Goal: Transaction & Acquisition: Purchase product/service

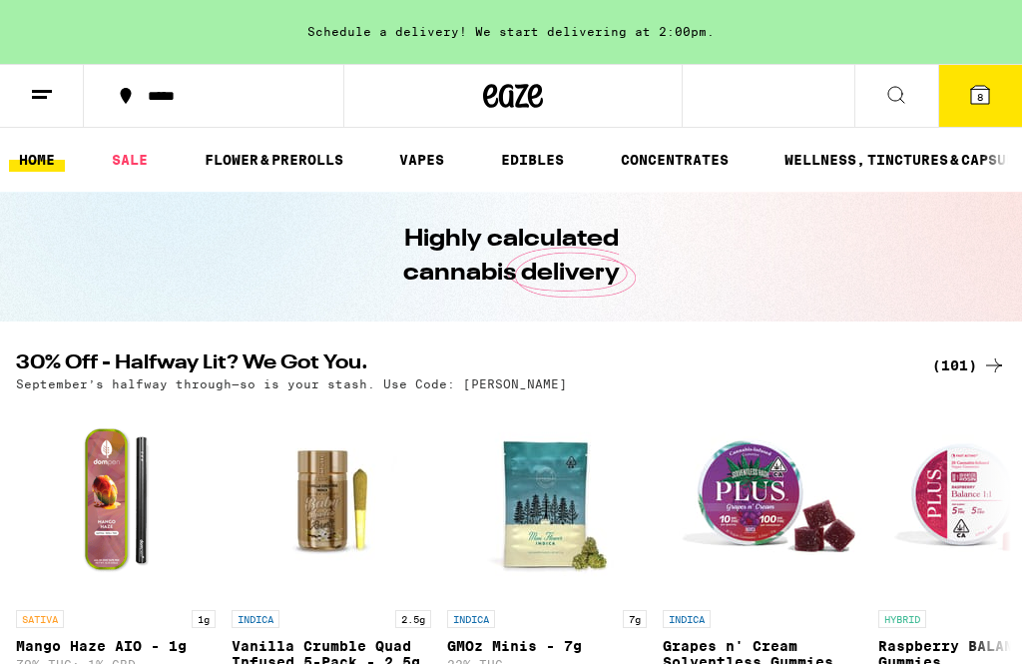
click at [535, 170] on link "EDIBLES" at bounding box center [532, 160] width 83 height 24
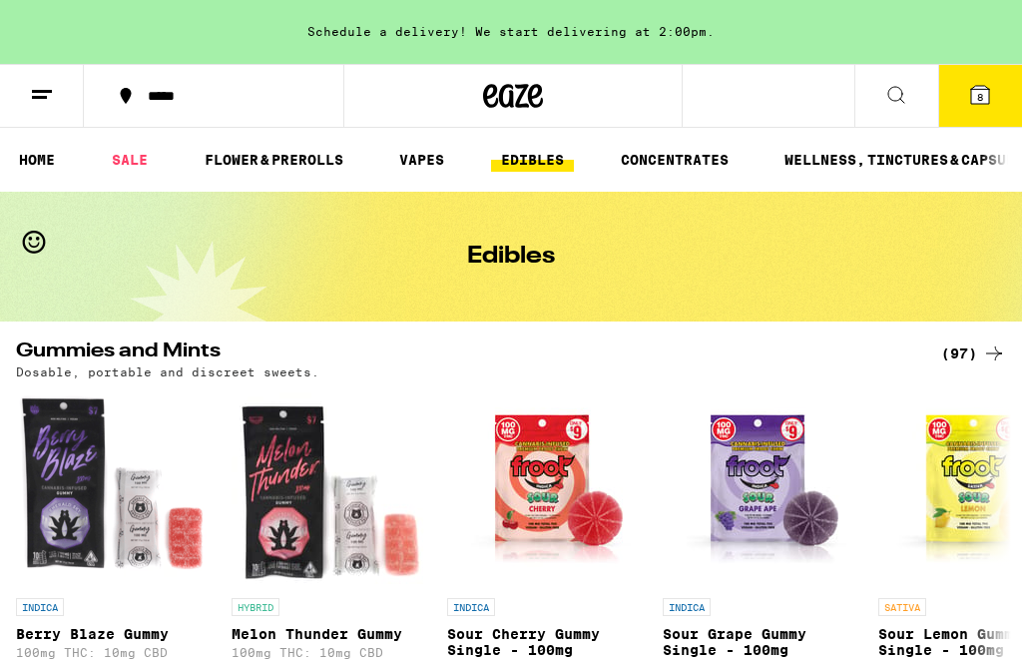
click at [972, 351] on div "(97)" at bounding box center [973, 353] width 65 height 24
click at [975, 345] on div "(97)" at bounding box center [973, 353] width 65 height 24
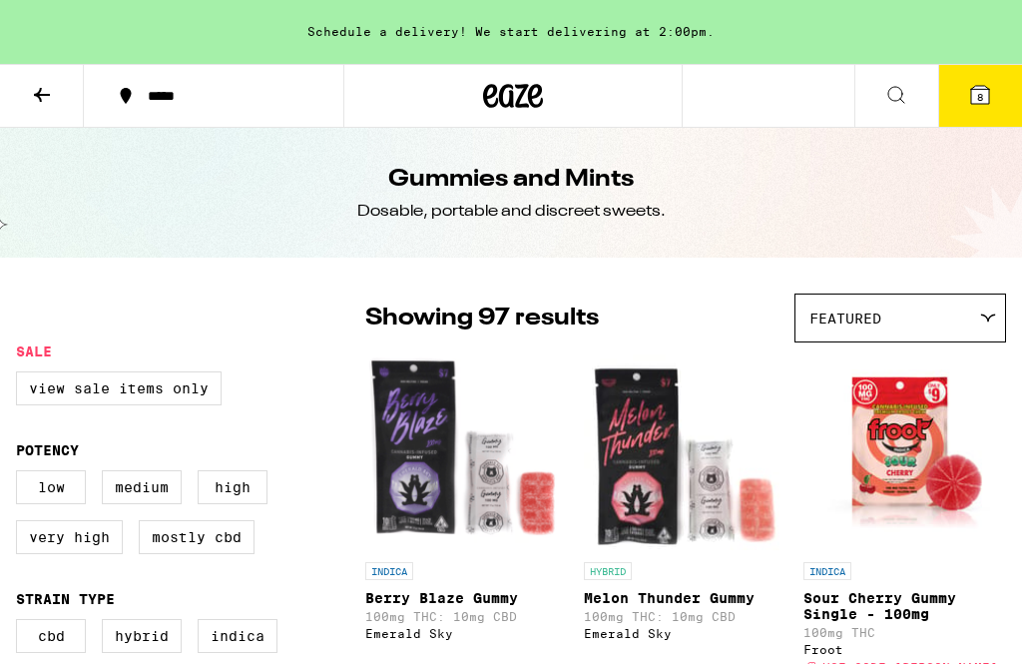
click at [44, 83] on icon at bounding box center [42, 95] width 24 height 24
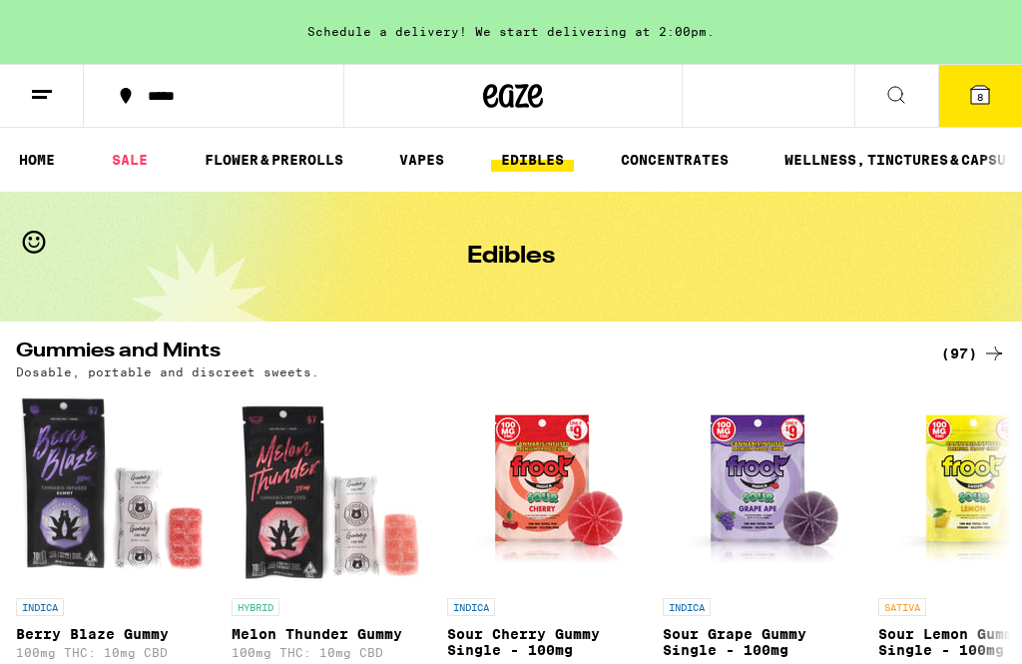
click at [528, 168] on link "EDIBLES" at bounding box center [532, 160] width 83 height 24
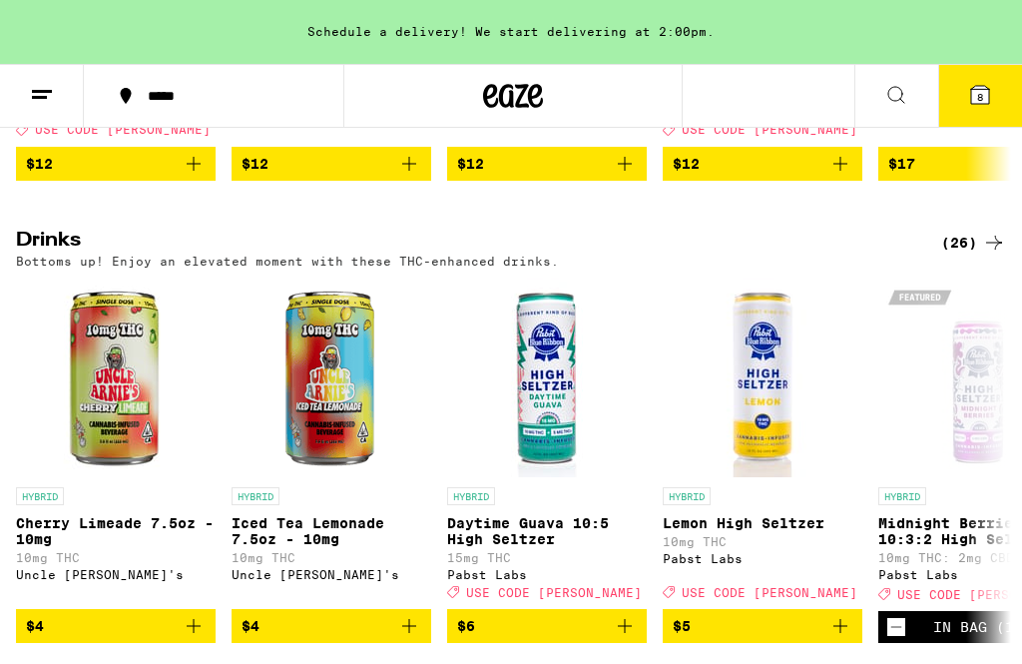
scroll to position [1031, 0]
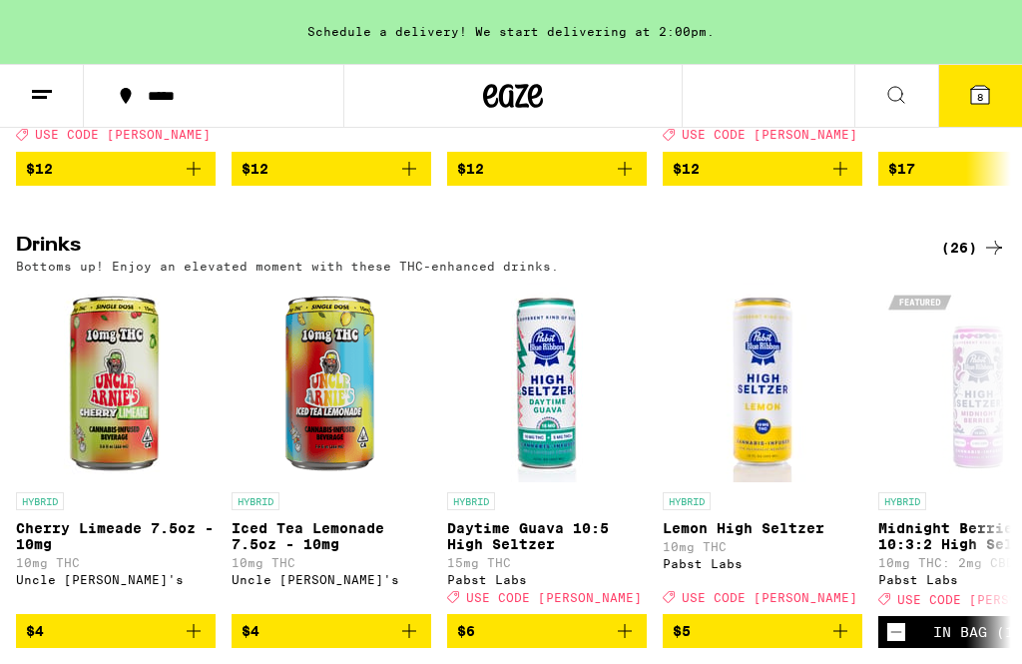
click at [979, 260] on div "(26)" at bounding box center [973, 248] width 65 height 24
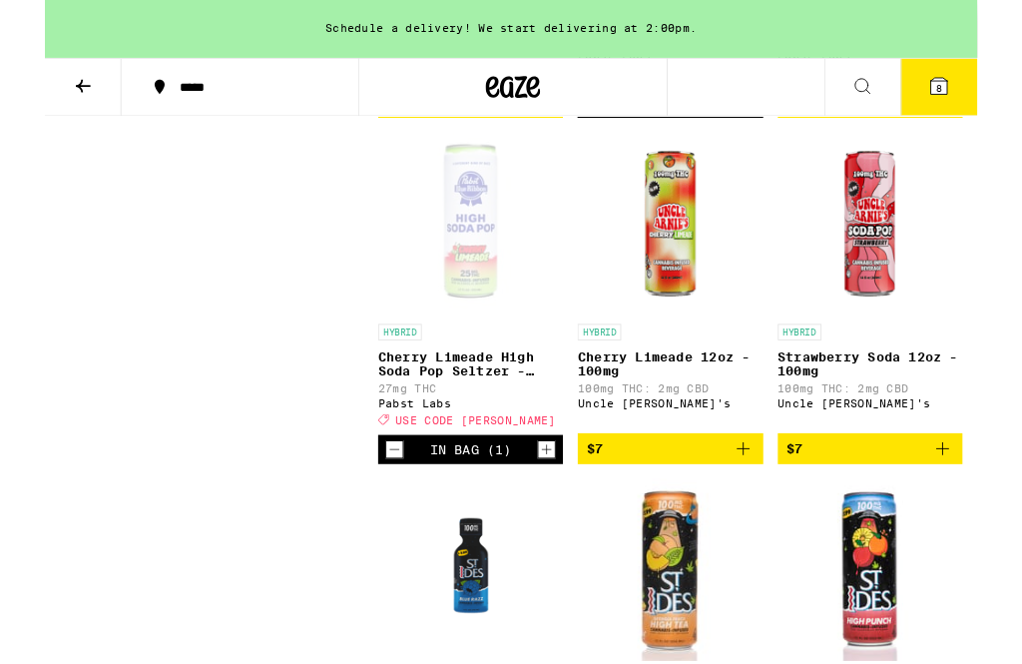
scroll to position [972, 0]
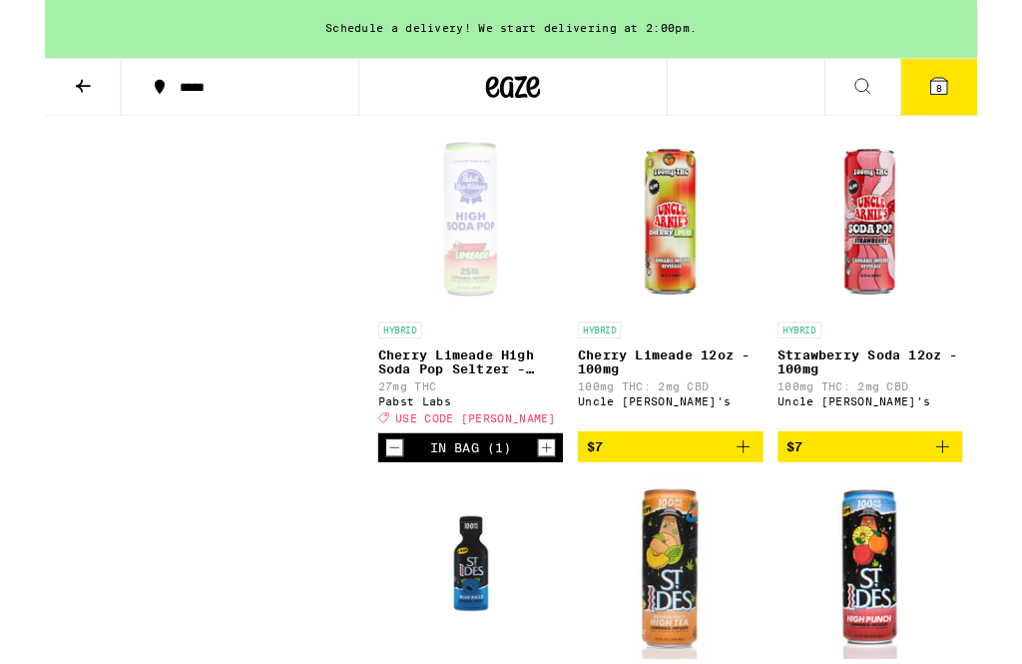
click at [985, 502] on icon "Add to bag" at bounding box center [984, 490] width 24 height 24
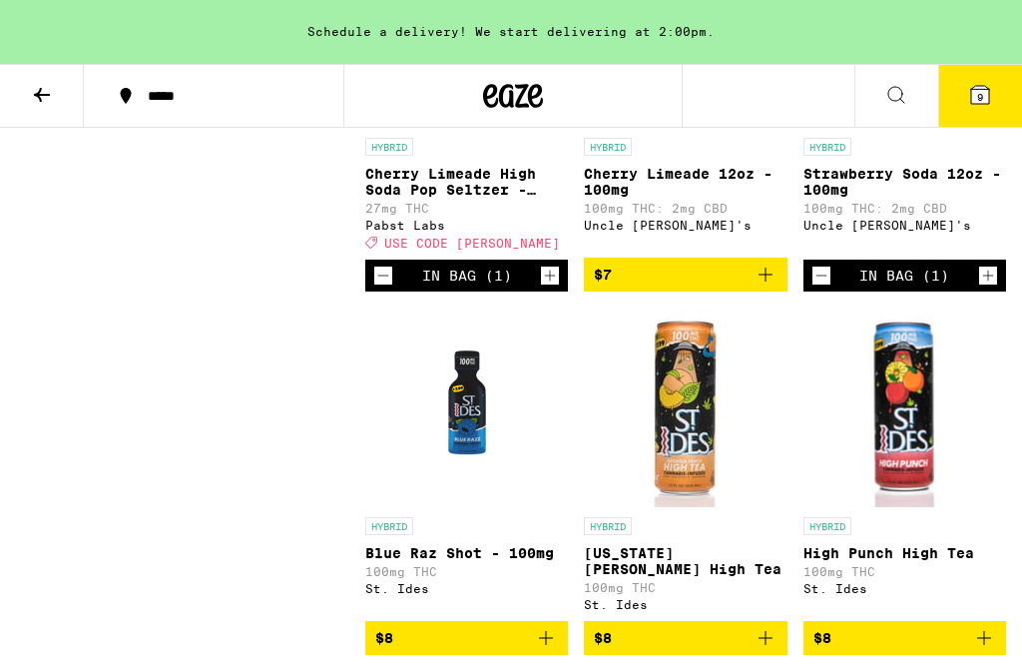
scroll to position [1186, 0]
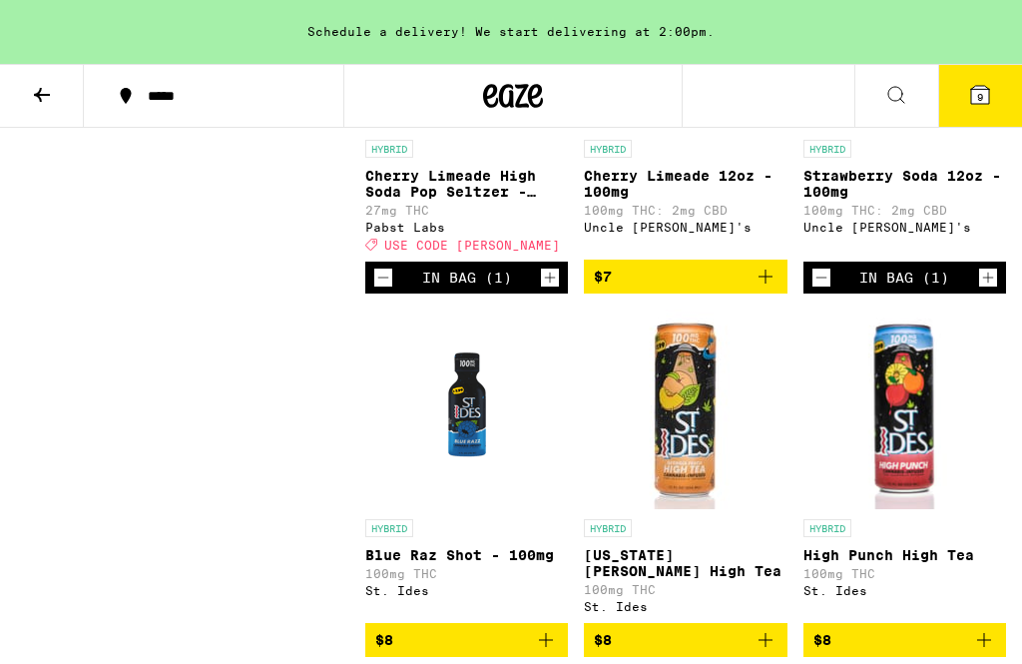
click at [976, 104] on icon at bounding box center [980, 95] width 18 height 18
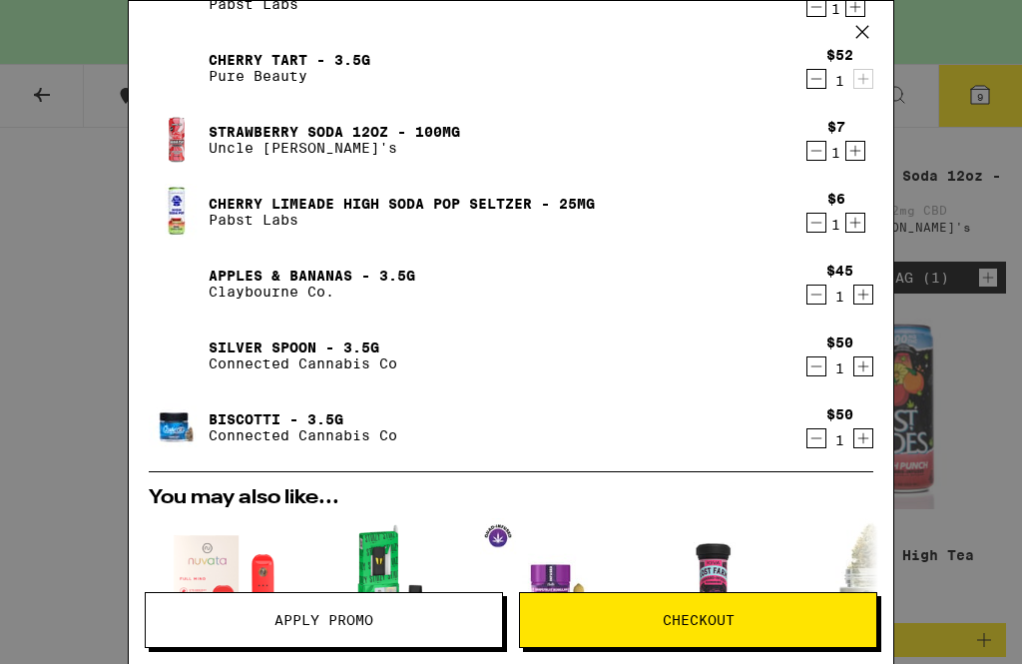
scroll to position [306, 0]
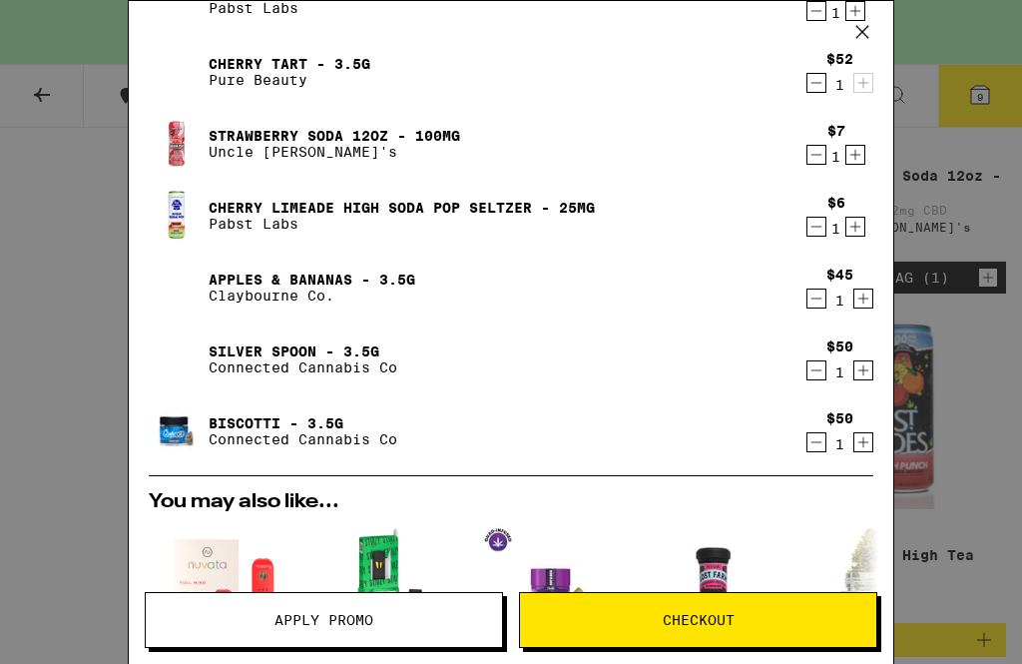
click at [814, 234] on icon "Decrement" at bounding box center [817, 227] width 18 height 24
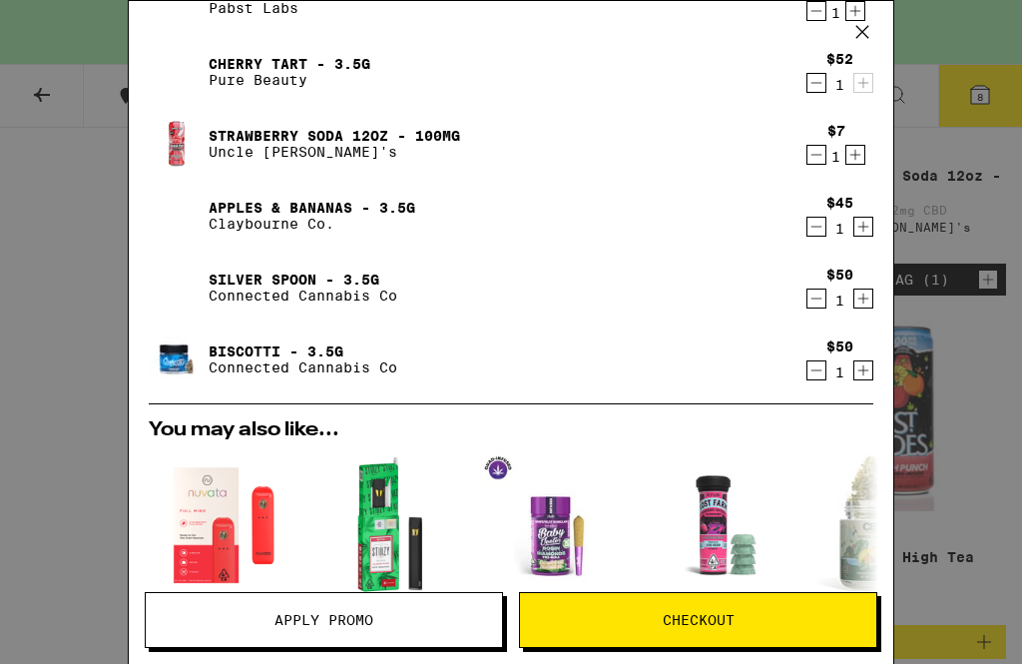
click at [816, 155] on icon "Decrement" at bounding box center [817, 155] width 18 height 24
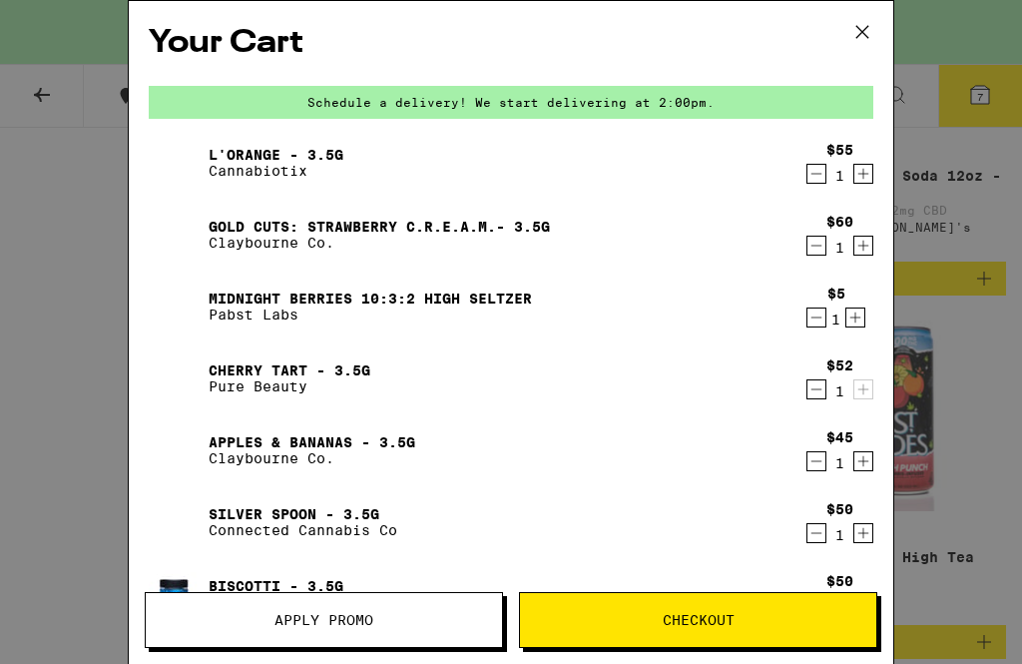
scroll to position [0, 0]
click at [815, 301] on div "$5 1" at bounding box center [836, 306] width 75 height 42
click at [808, 302] on div "$5 1" at bounding box center [836, 306] width 75 height 42
click at [816, 329] on icon "Decrement" at bounding box center [817, 317] width 18 height 24
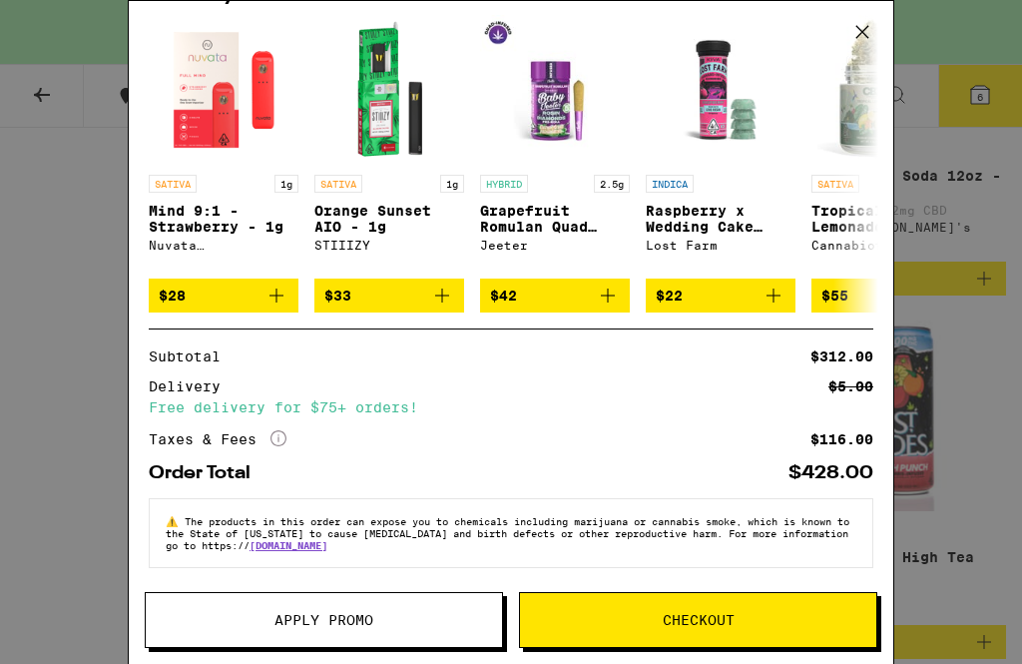
click at [876, 35] on icon at bounding box center [862, 32] width 30 height 30
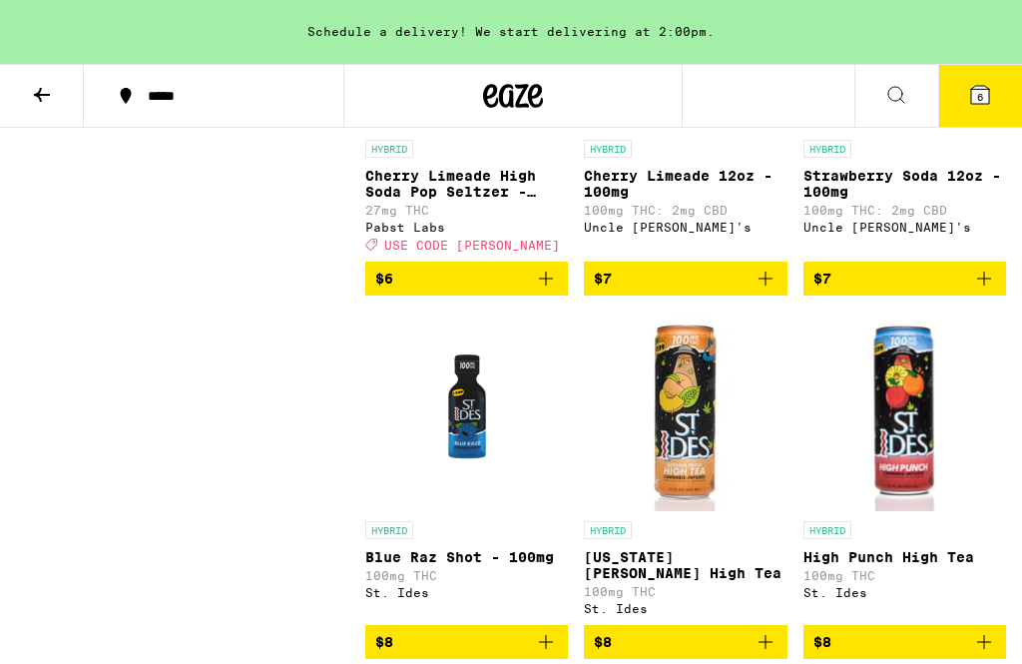
scroll to position [604, 0]
click at [30, 87] on icon at bounding box center [42, 95] width 24 height 24
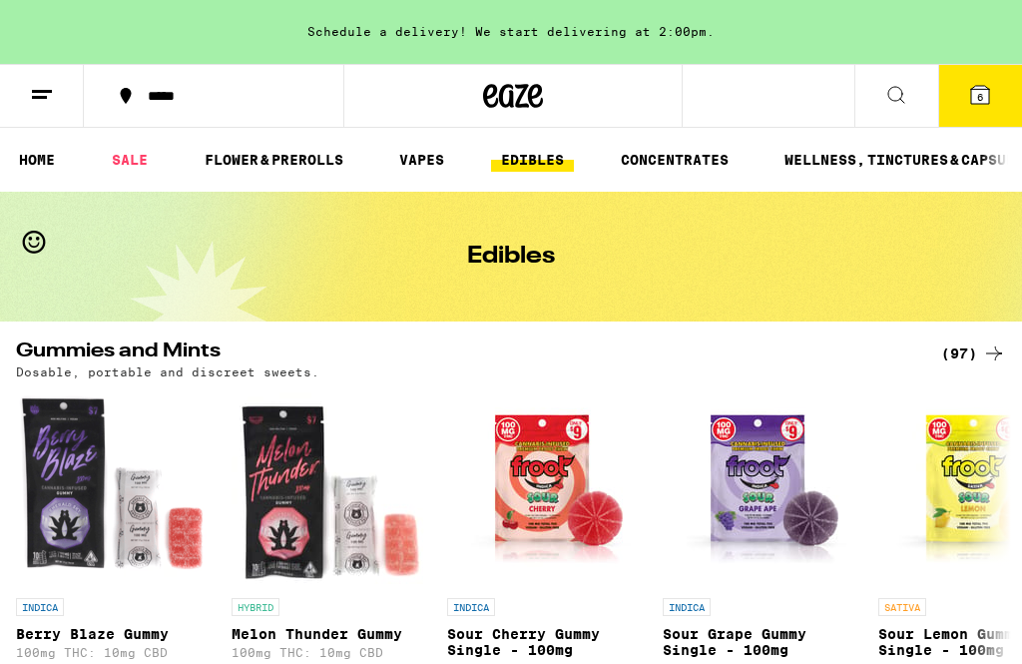
click at [903, 96] on icon at bounding box center [896, 95] width 24 height 24
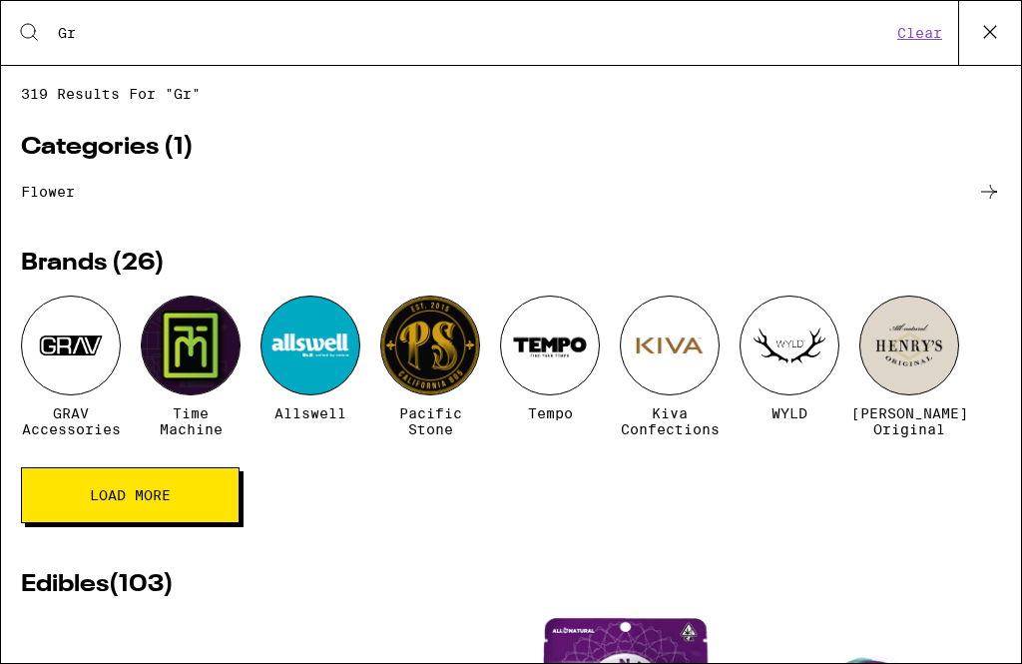
type input "G"
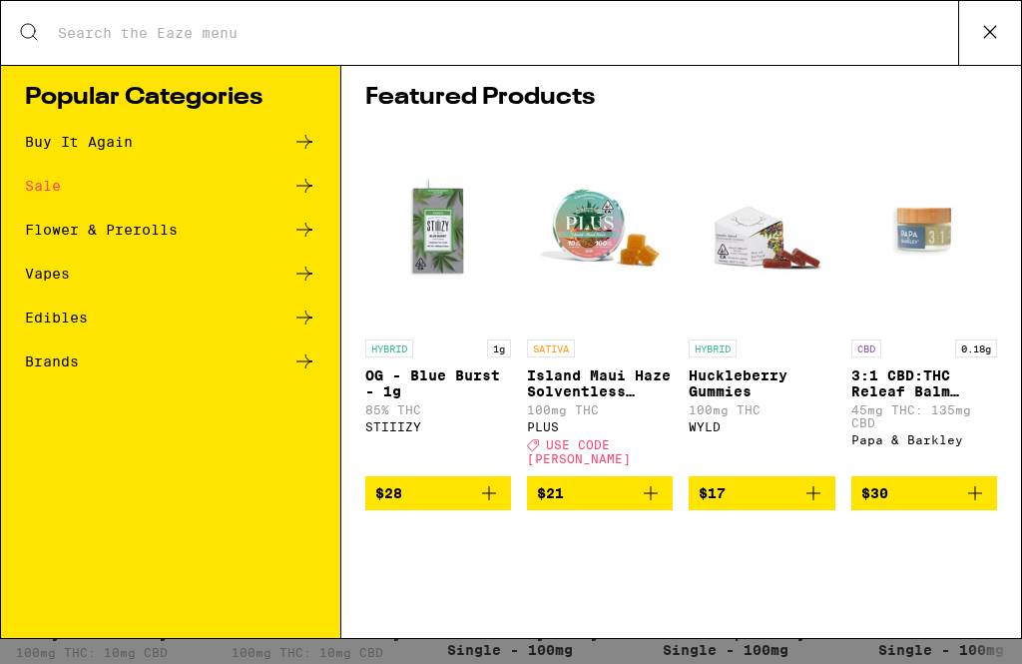
click at [980, 32] on icon at bounding box center [990, 32] width 30 height 30
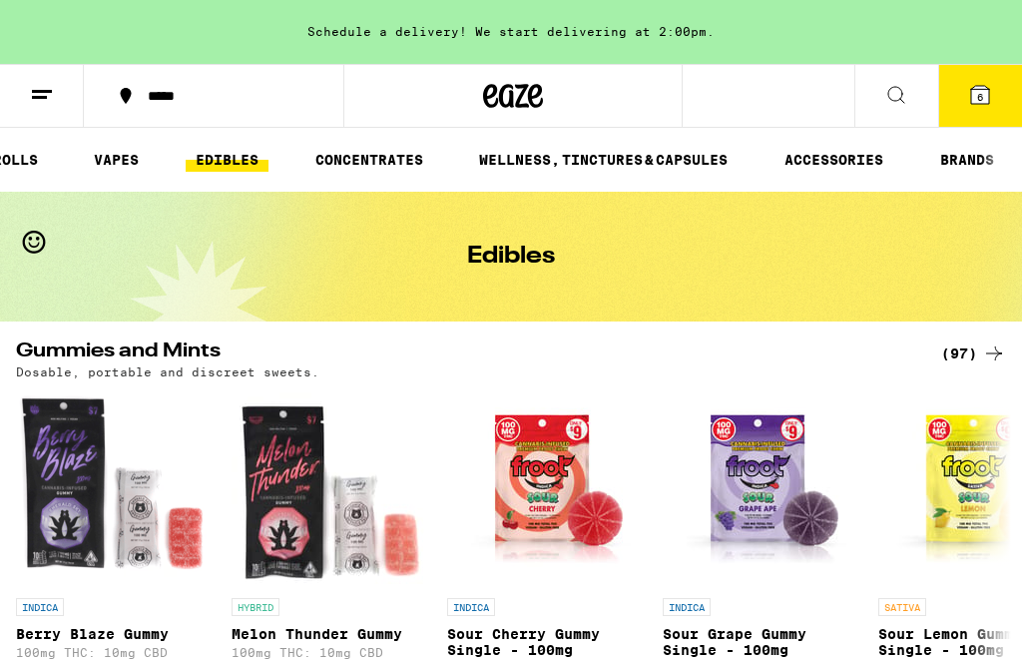
scroll to position [0, 309]
click at [846, 166] on link "ACCESSORIES" at bounding box center [834, 160] width 119 height 24
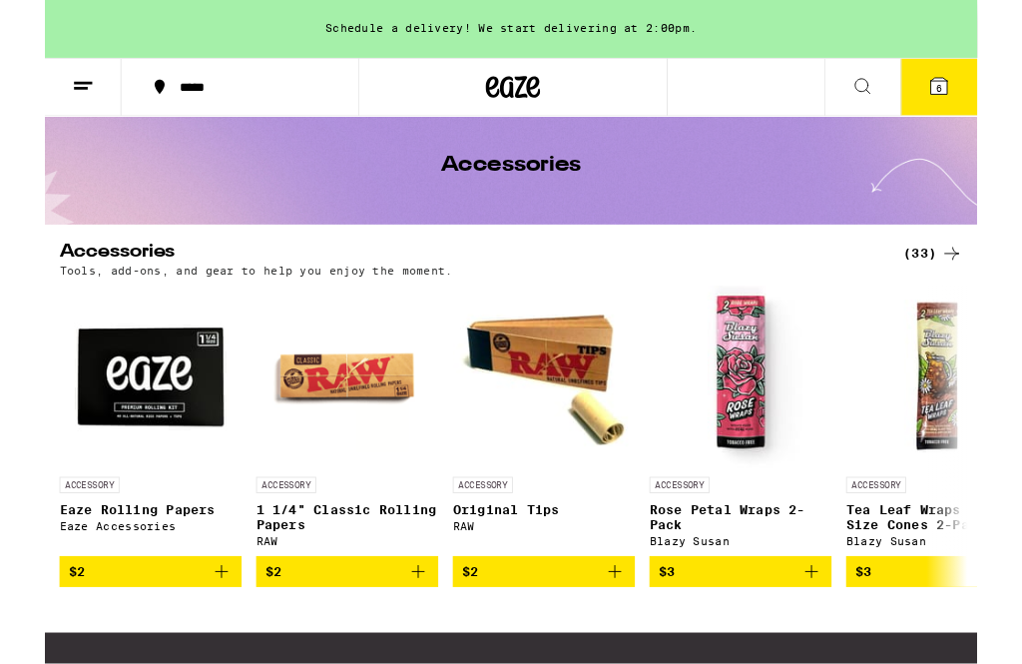
scroll to position [59, 0]
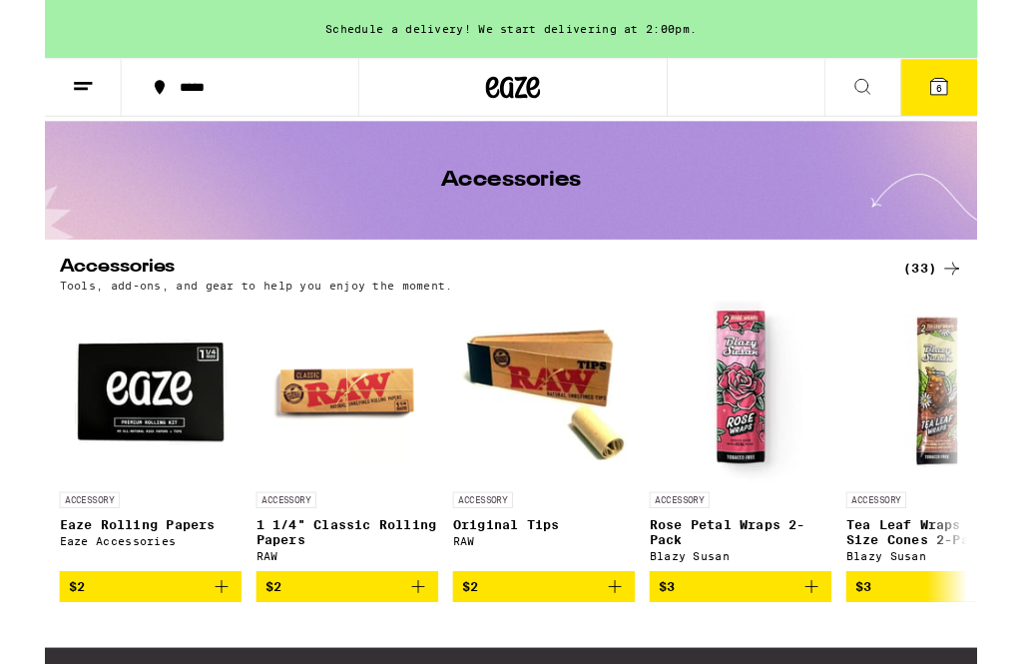
click at [970, 293] on div "(33)" at bounding box center [973, 294] width 65 height 24
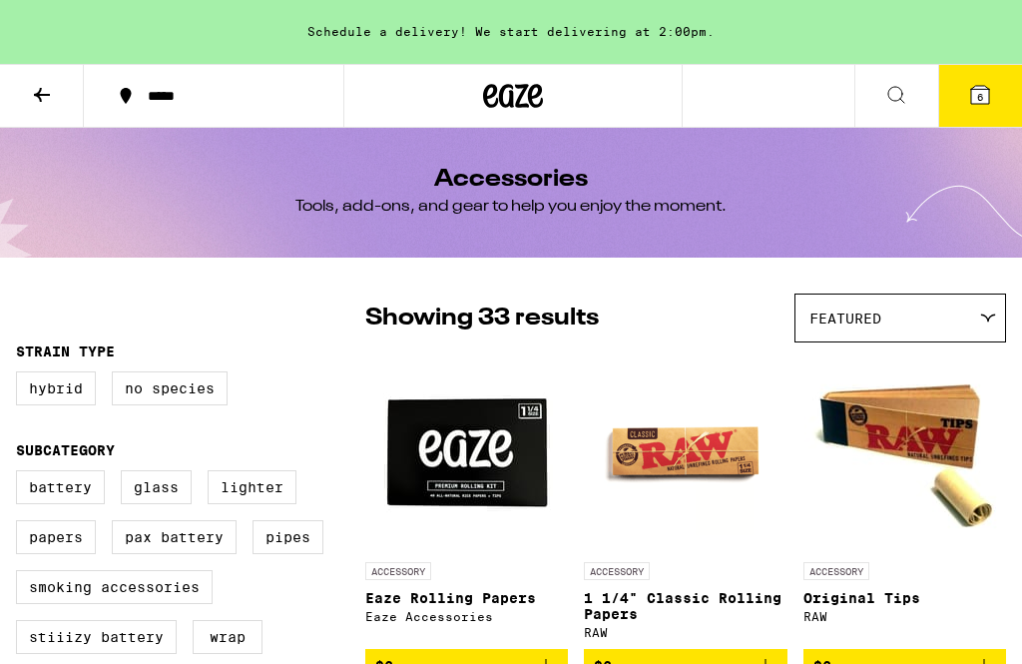
click at [971, 100] on icon at bounding box center [980, 95] width 18 height 18
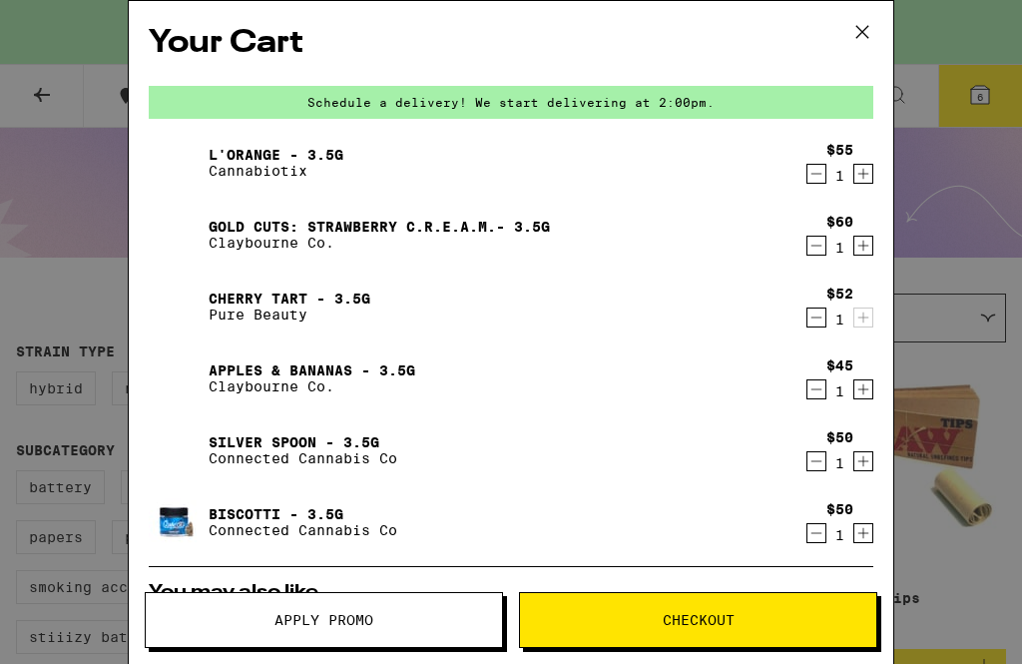
click at [861, 33] on icon at bounding box center [862, 32] width 12 height 12
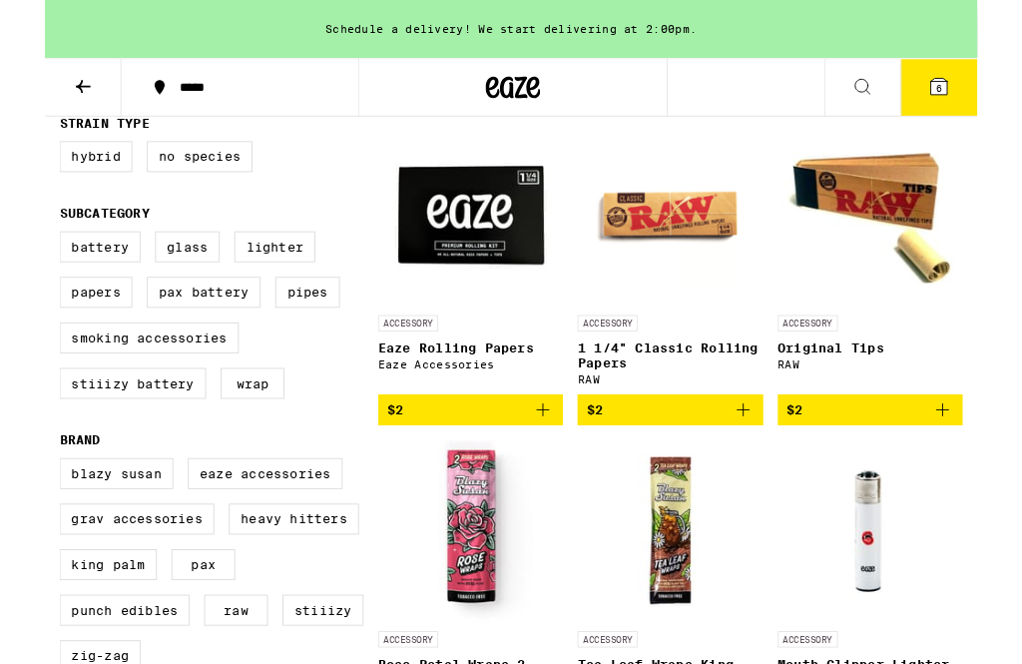
scroll to position [220, 0]
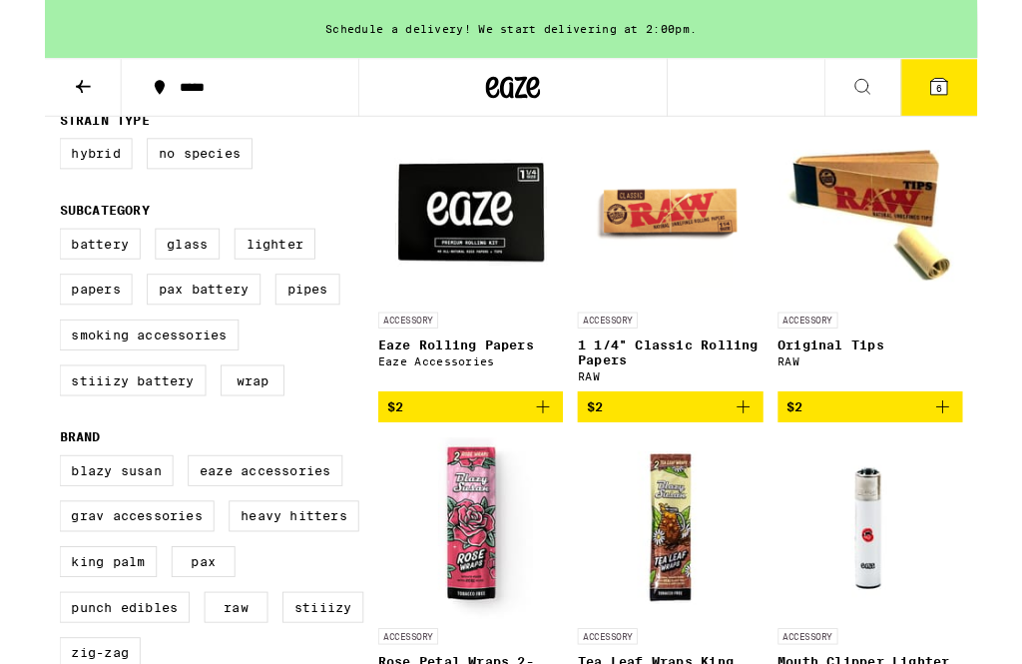
click at [975, 101] on icon at bounding box center [980, 95] width 18 height 18
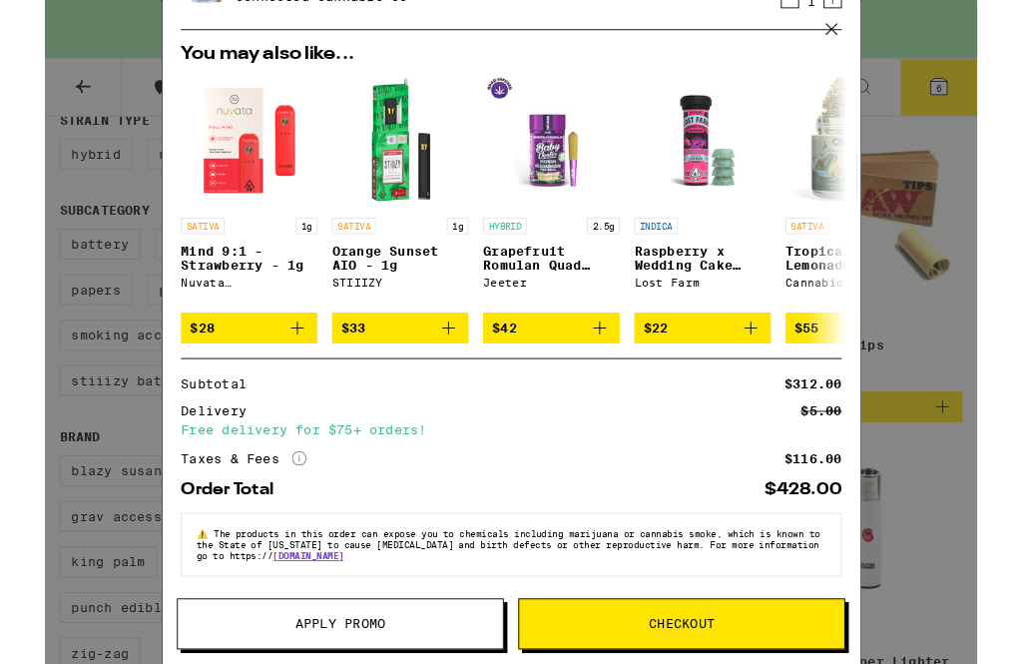
scroll to position [540, 0]
